Goal: Contribute content

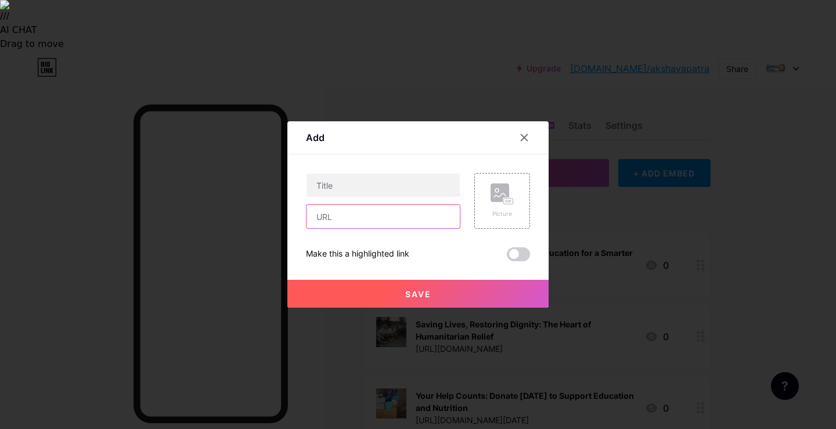
click at [333, 223] on input "text" at bounding box center [382, 216] width 153 height 23
paste input "[URL][DOMAIN_NAME]"
type input "[URL][DOMAIN_NAME]"
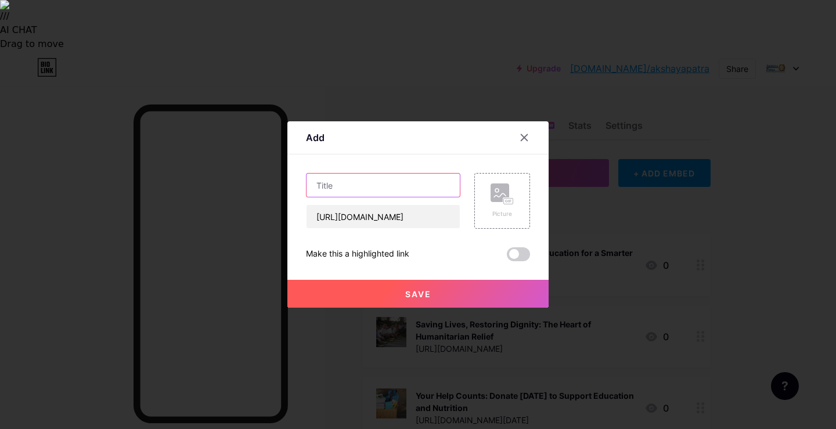
click at [377, 190] on input "text" at bounding box center [382, 185] width 153 height 23
paste input "Digital Classrooms in [GEOGRAPHIC_DATA]: APUSA’s Role in Supporting Learning Eq…"
type input "Digital Classrooms in [GEOGRAPHIC_DATA]: APUSA’s Role in Supporting Learning Eq…"
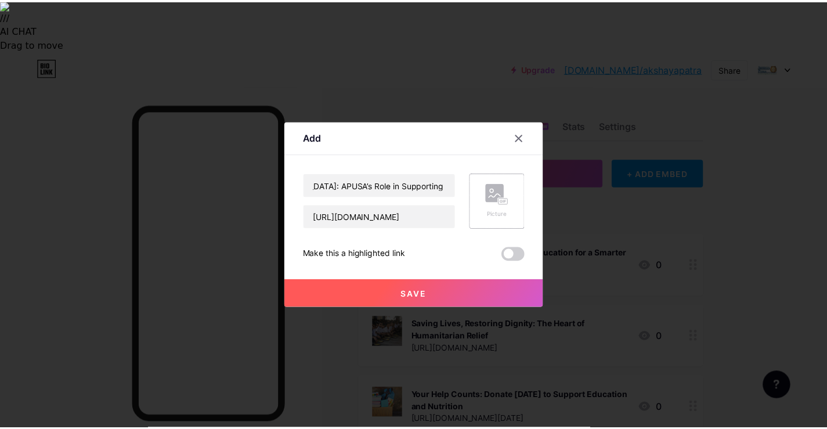
scroll to position [0, 0]
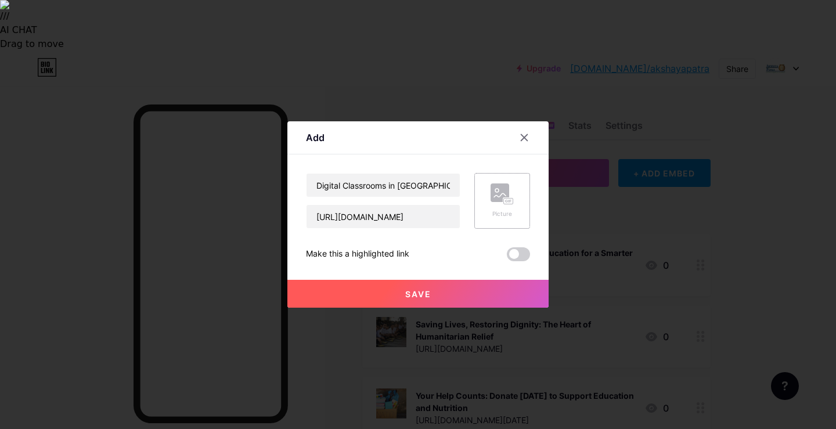
click at [497, 198] on rect at bounding box center [499, 192] width 19 height 19
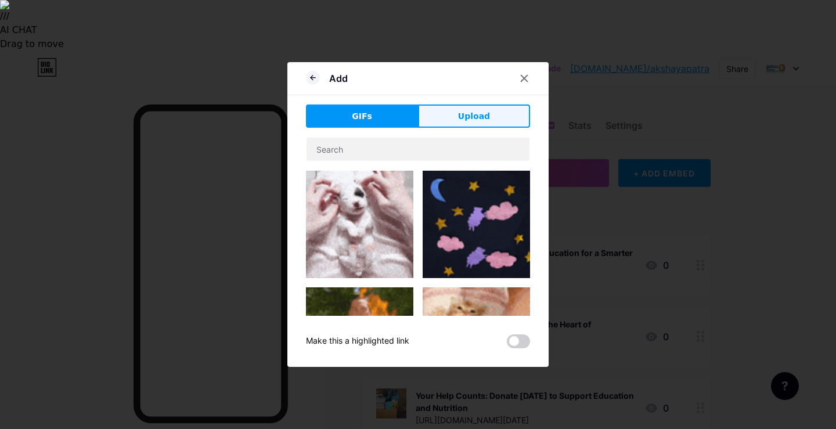
click at [475, 120] on span "Upload" at bounding box center [474, 116] width 32 height 12
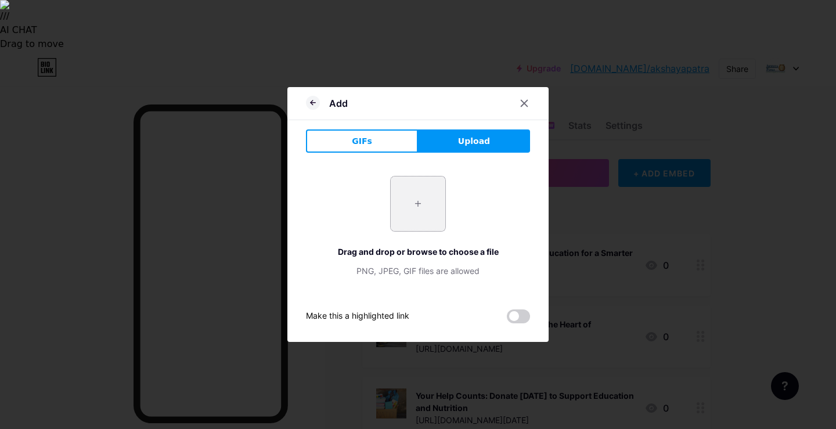
click at [410, 208] on input "file" at bounding box center [418, 203] width 55 height 55
type input "C:\fakepath\Apusa_1200800px.jpg"
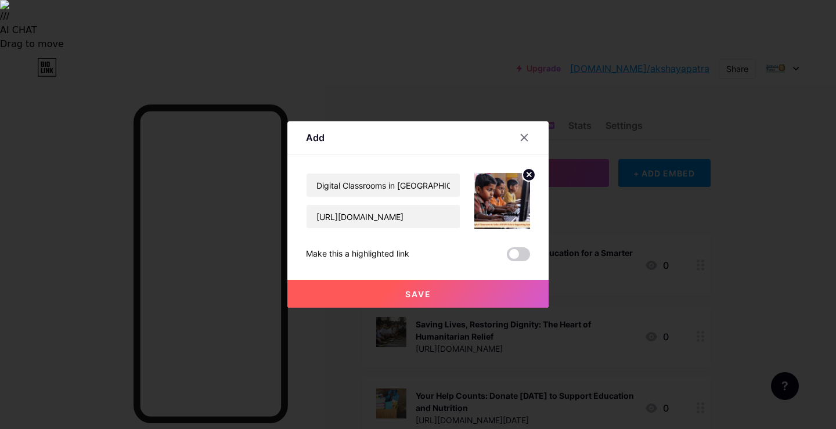
click at [416, 298] on span "Save" at bounding box center [418, 294] width 26 height 10
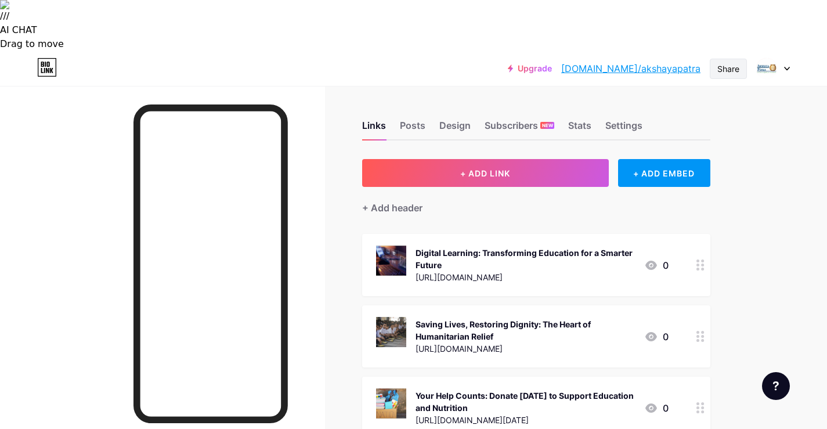
click at [721, 63] on div "Share" at bounding box center [728, 69] width 22 height 12
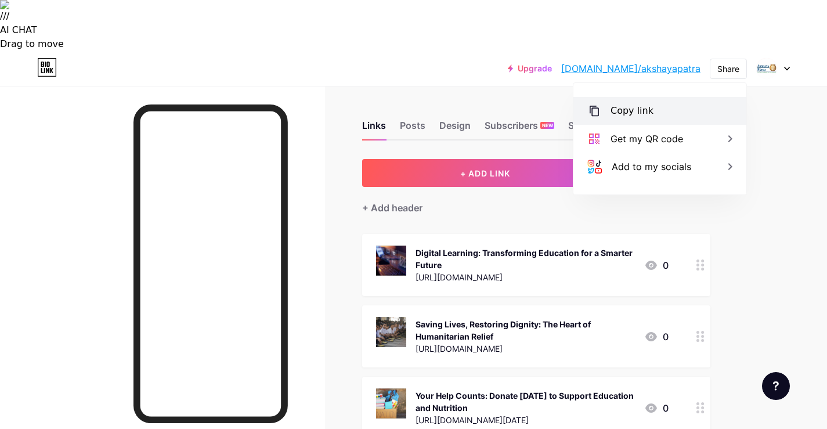
click at [627, 104] on div "Copy link" at bounding box center [632, 111] width 43 height 14
